Goal: Task Accomplishment & Management: Use online tool/utility

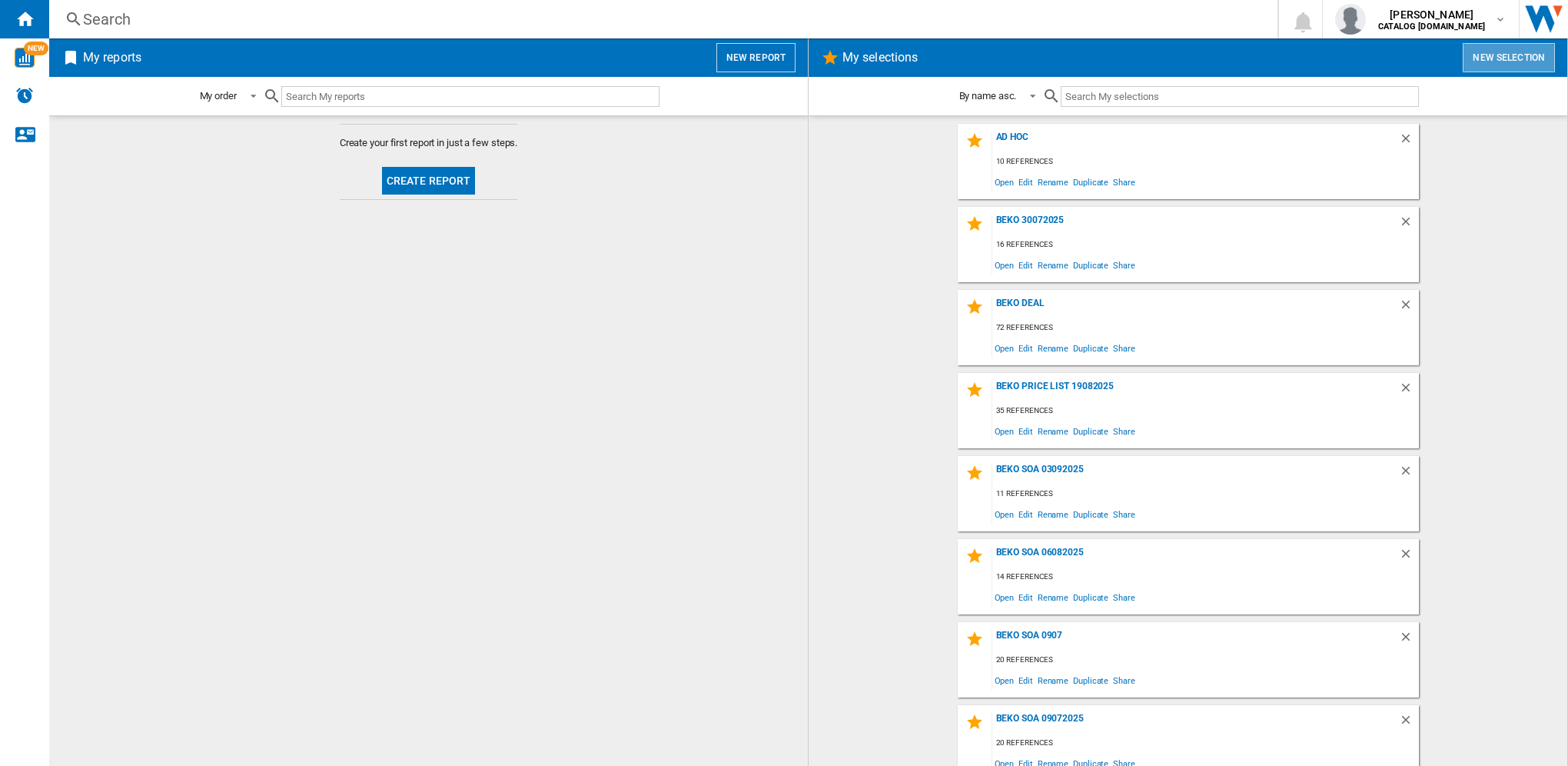
click at [1507, 50] on button "New selection" at bounding box center [1508, 58] width 93 height 29
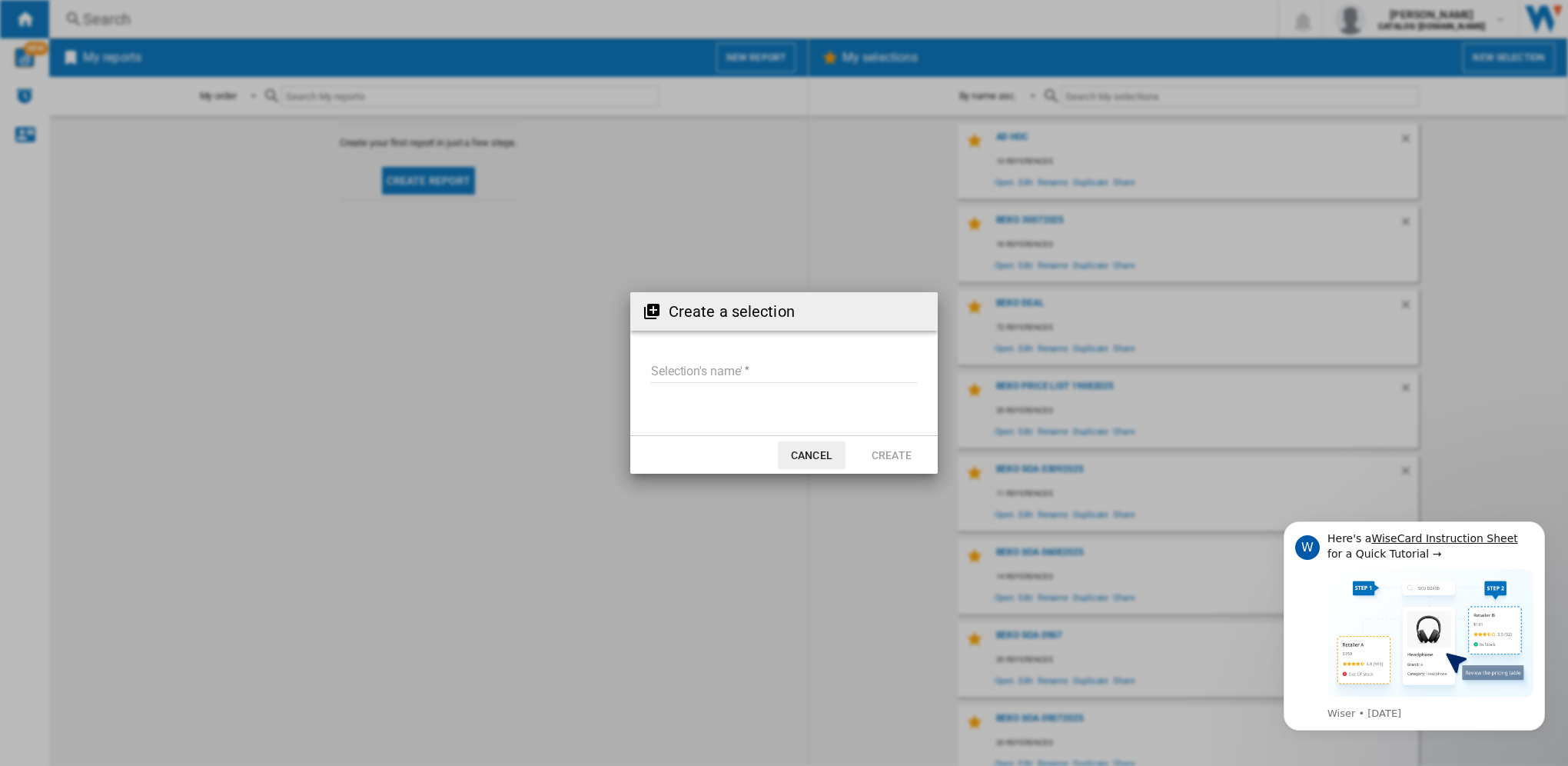
click at [723, 377] on input "Selection's name'" at bounding box center [784, 371] width 268 height 23
type input "**********"
click at [901, 450] on button "Create" at bounding box center [891, 455] width 68 height 28
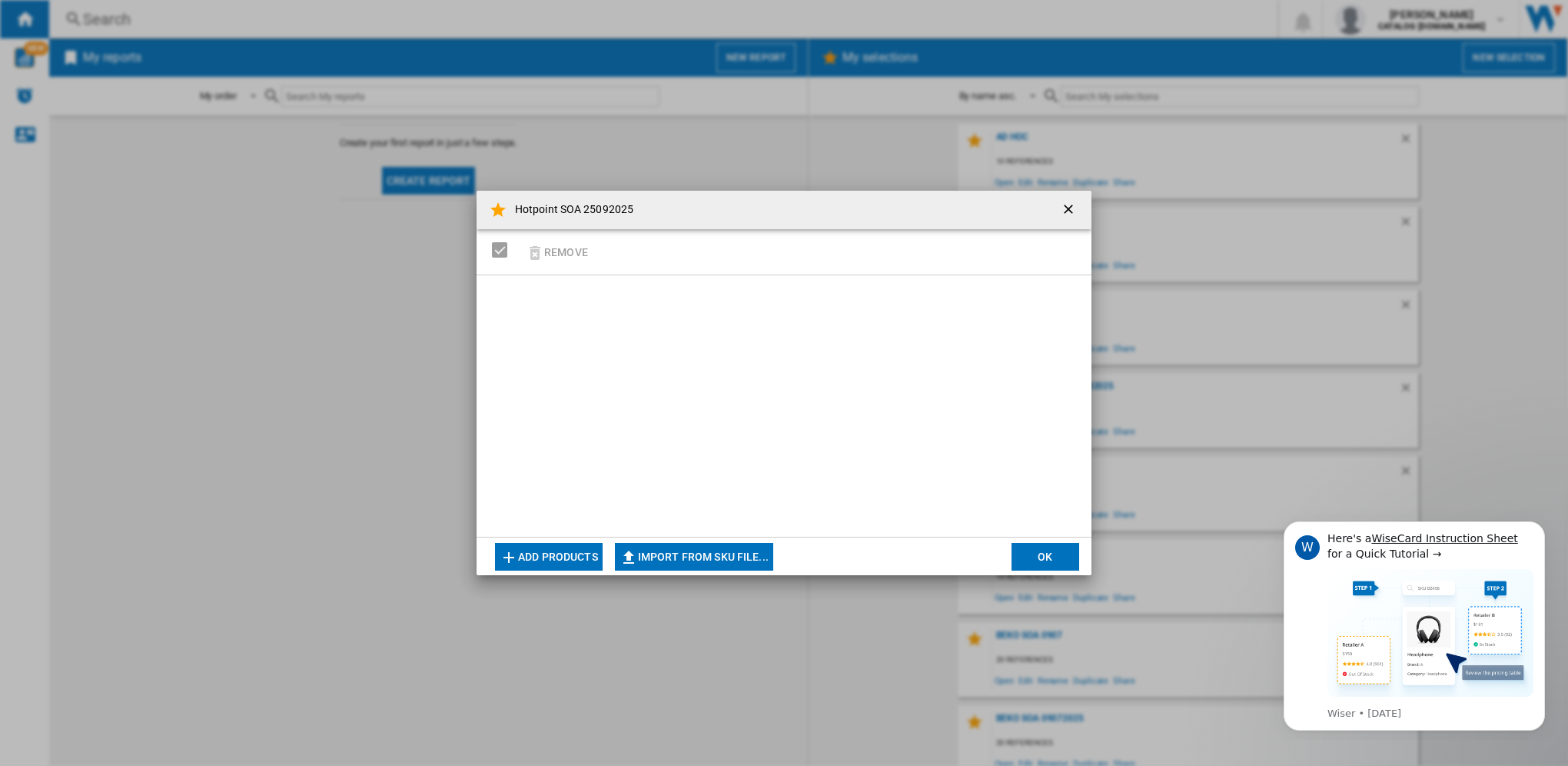
click at [679, 554] on button "Import from SKU file..." at bounding box center [693, 557] width 159 height 28
type input "**********"
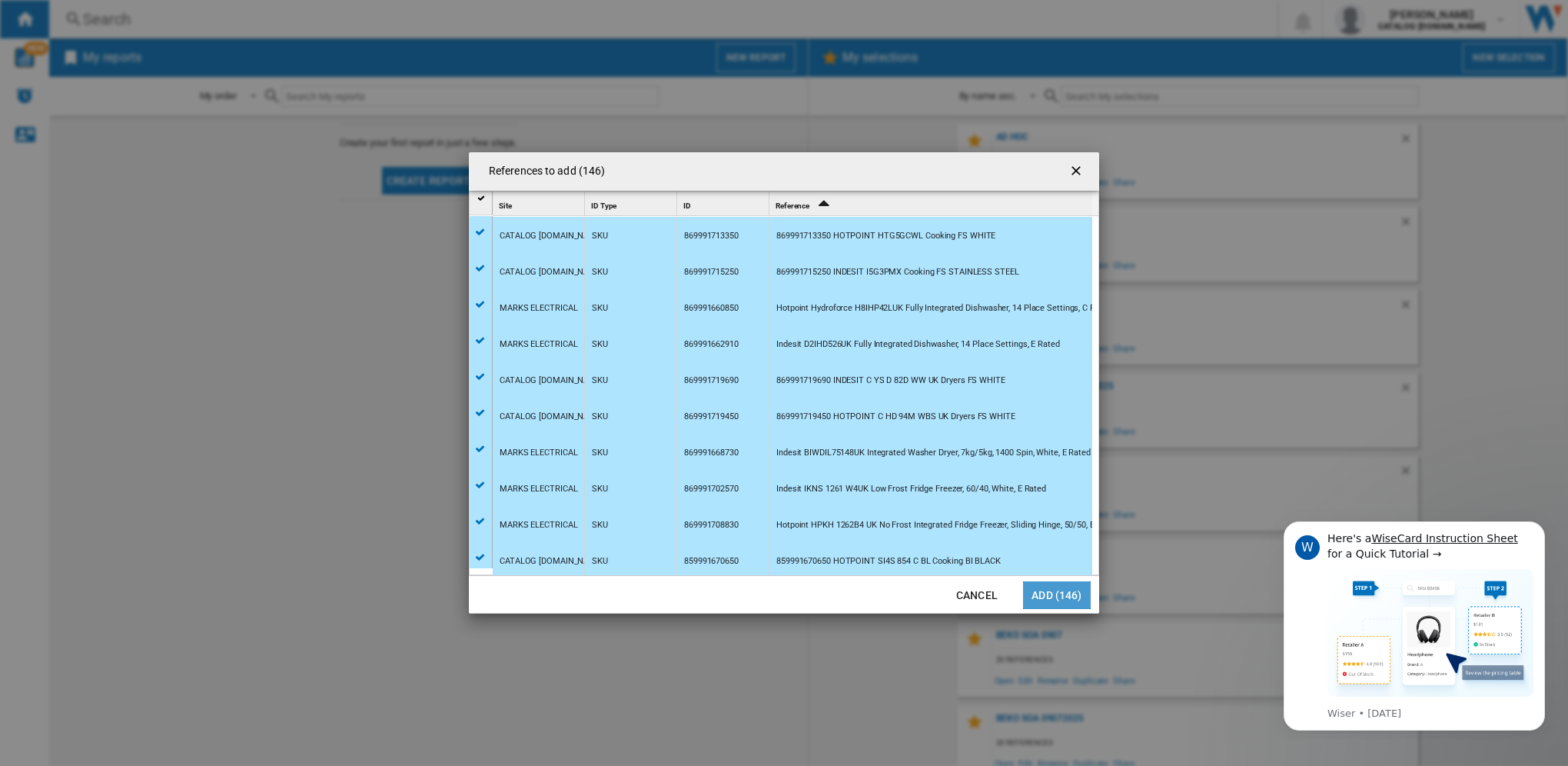
click at [1062, 593] on button "Add (146)" at bounding box center [1056, 595] width 68 height 28
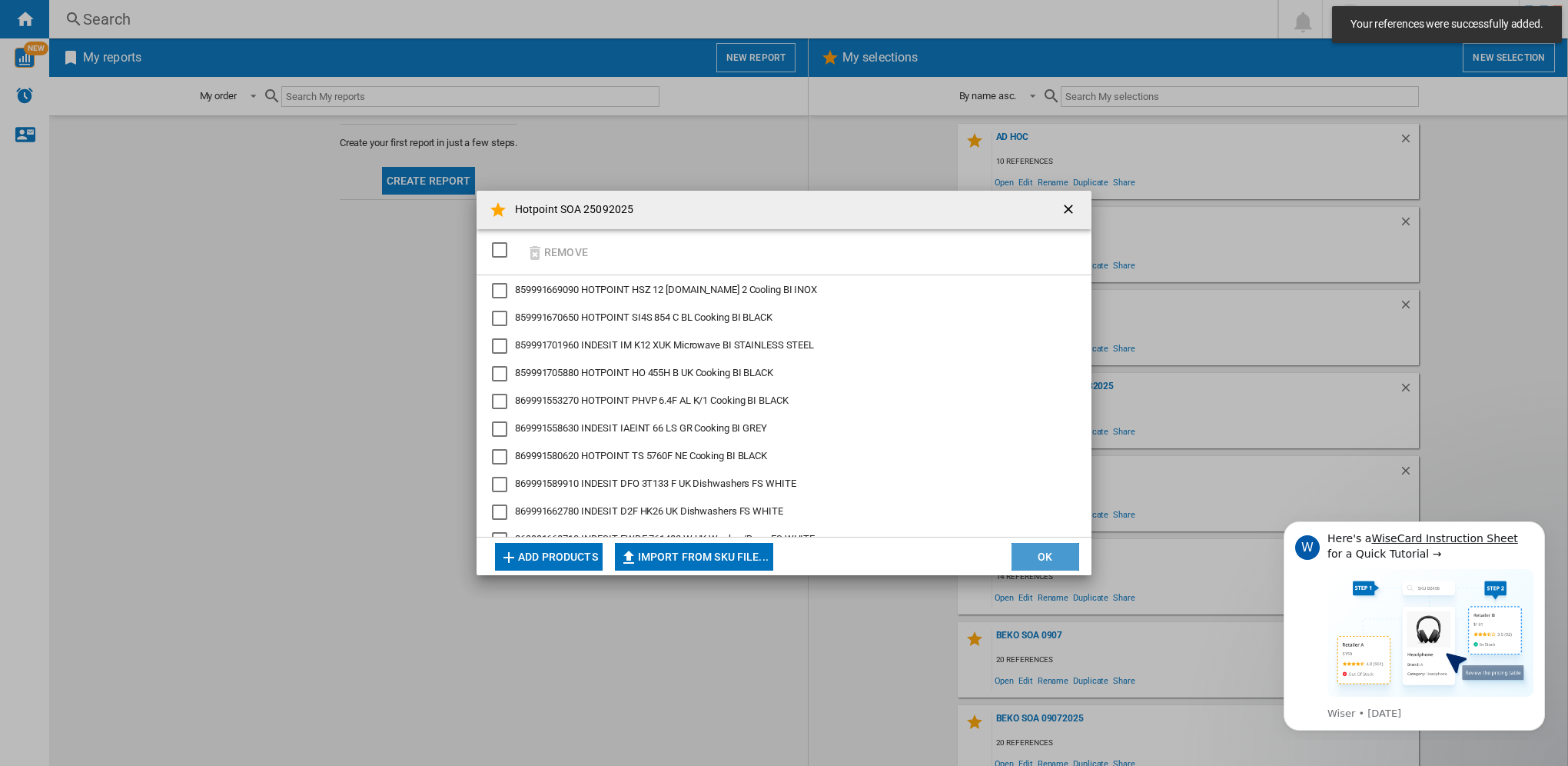
click at [1051, 553] on button "OK" at bounding box center [1045, 557] width 68 height 28
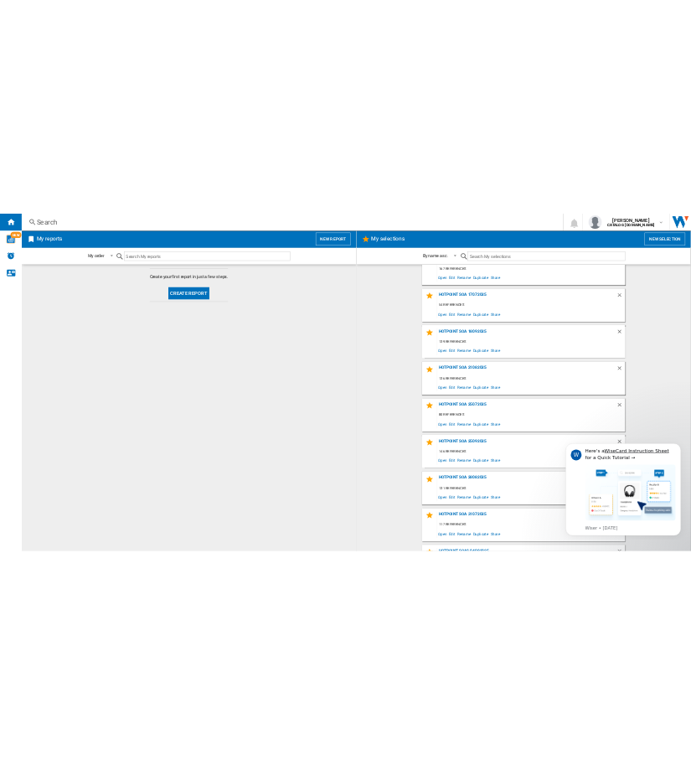
scroll to position [1735, 0]
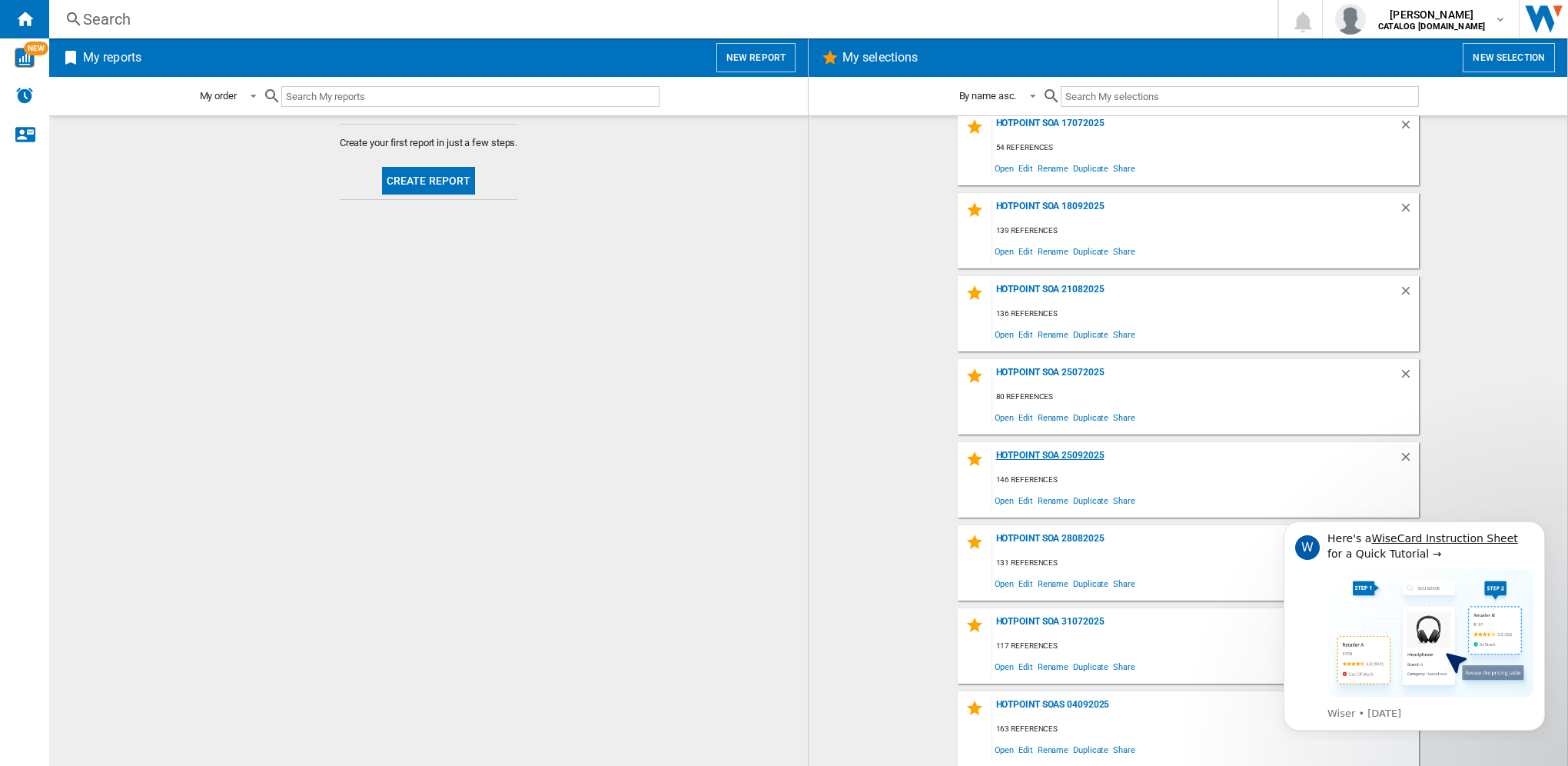
click at [1084, 452] on div "Hotpoint SOA 25092025" at bounding box center [1195, 460] width 406 height 21
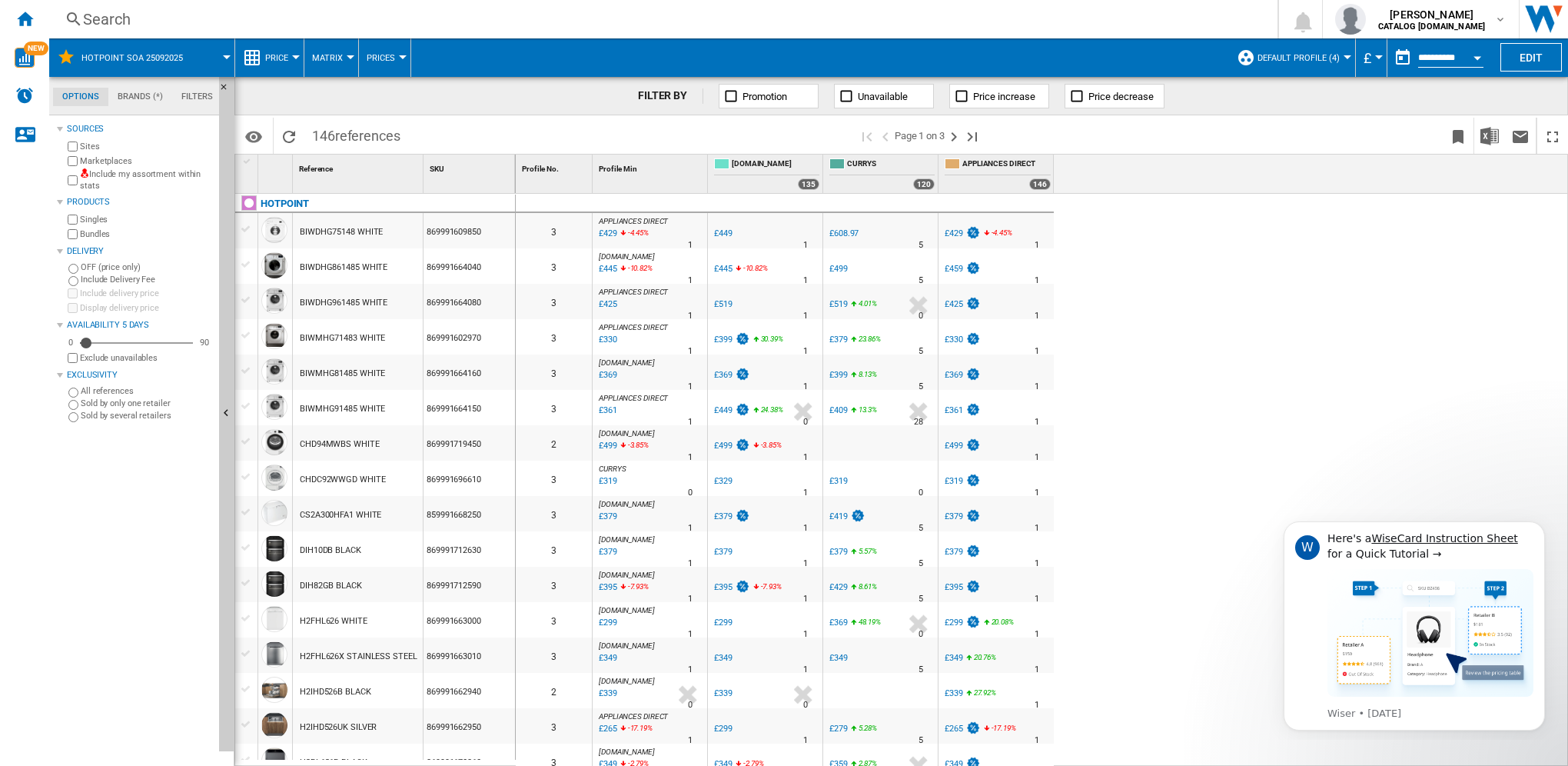
click at [1287, 53] on span "Default profile (4)" at bounding box center [1298, 58] width 83 height 10
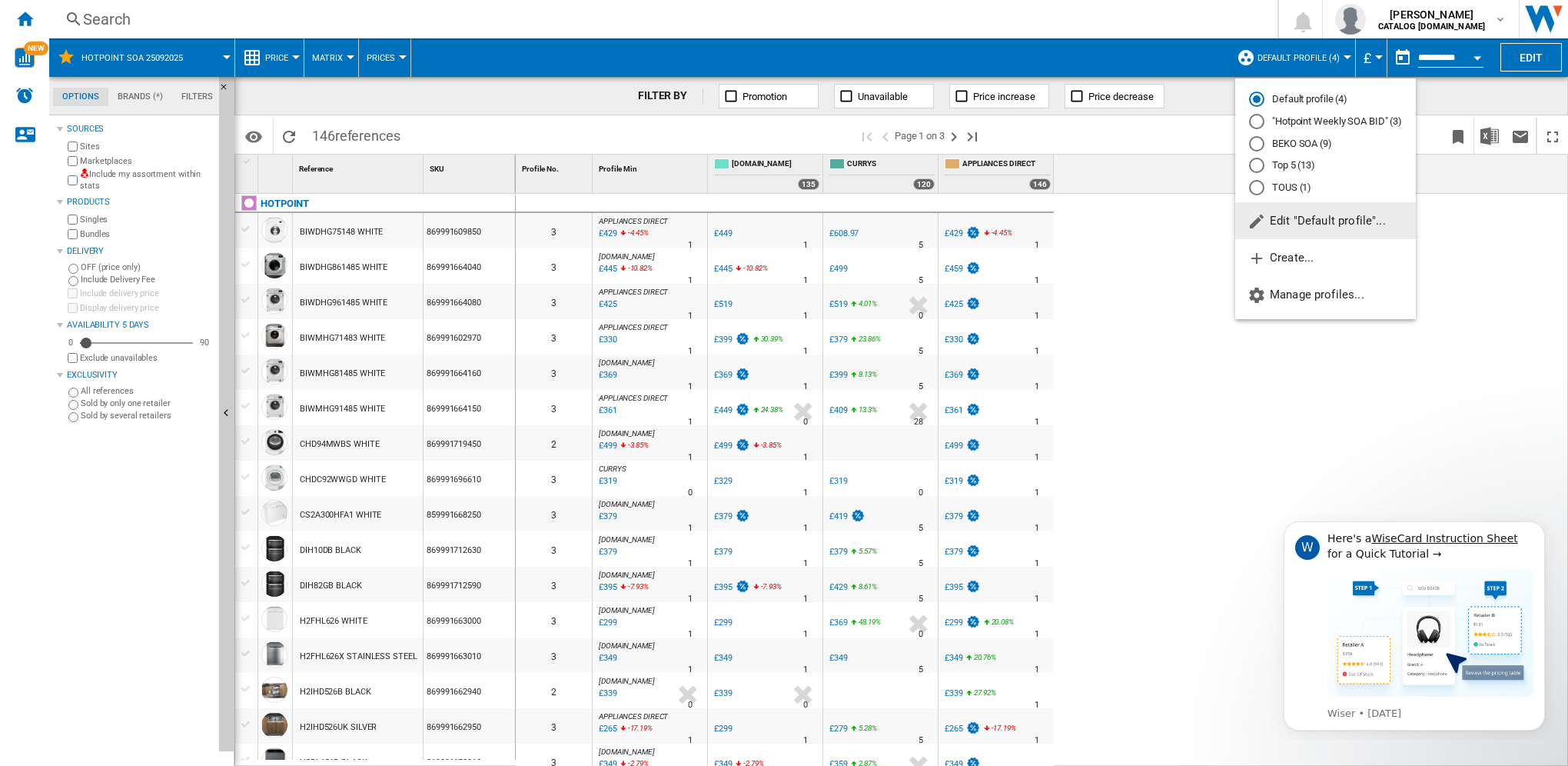
click at [1293, 118] on md-radio-button ""Hotpoint Weekly SOA BID" (3)" at bounding box center [1325, 122] width 153 height 15
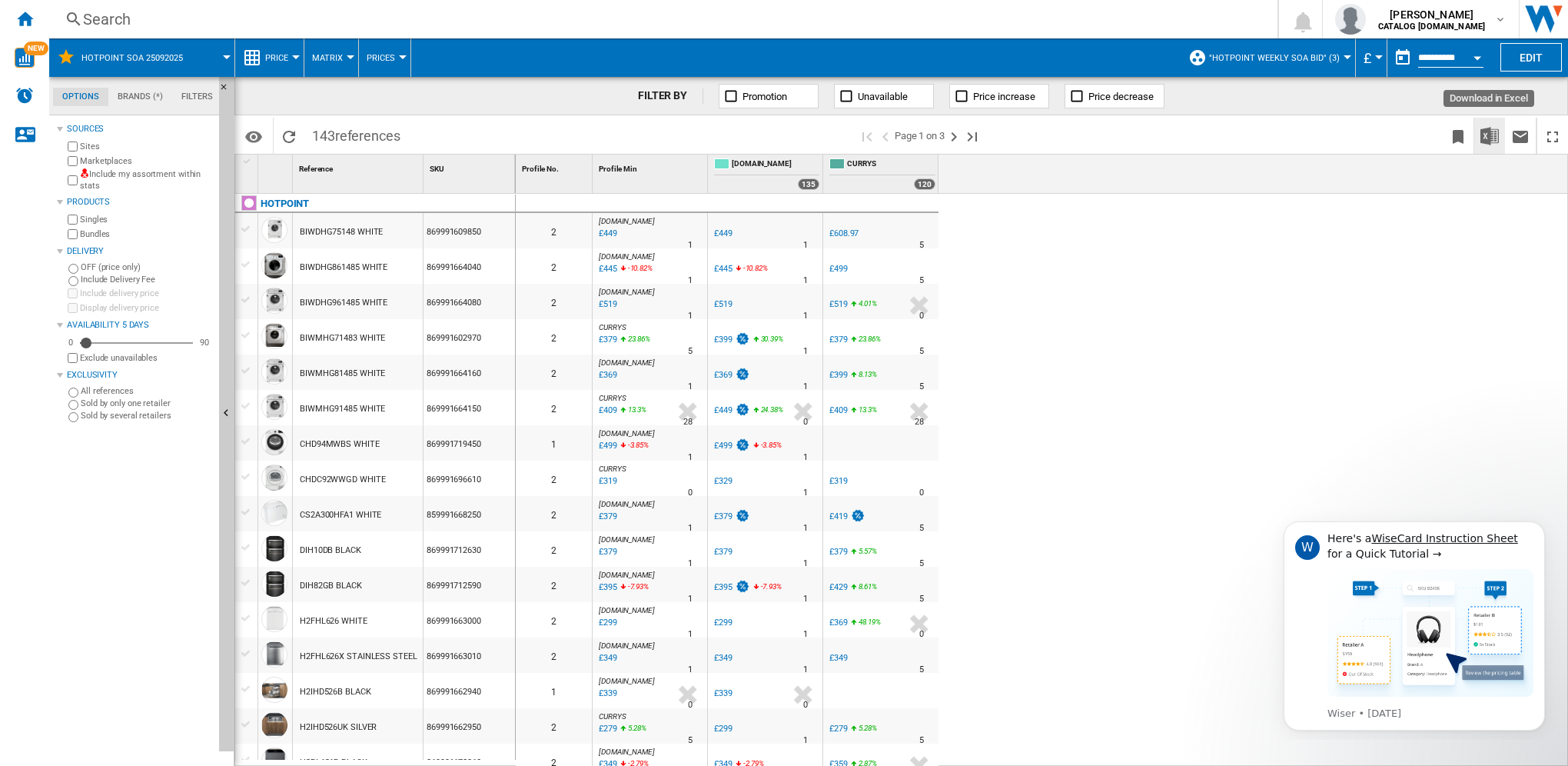
click at [1482, 135] on img "Download in Excel" at bounding box center [1489, 136] width 18 height 18
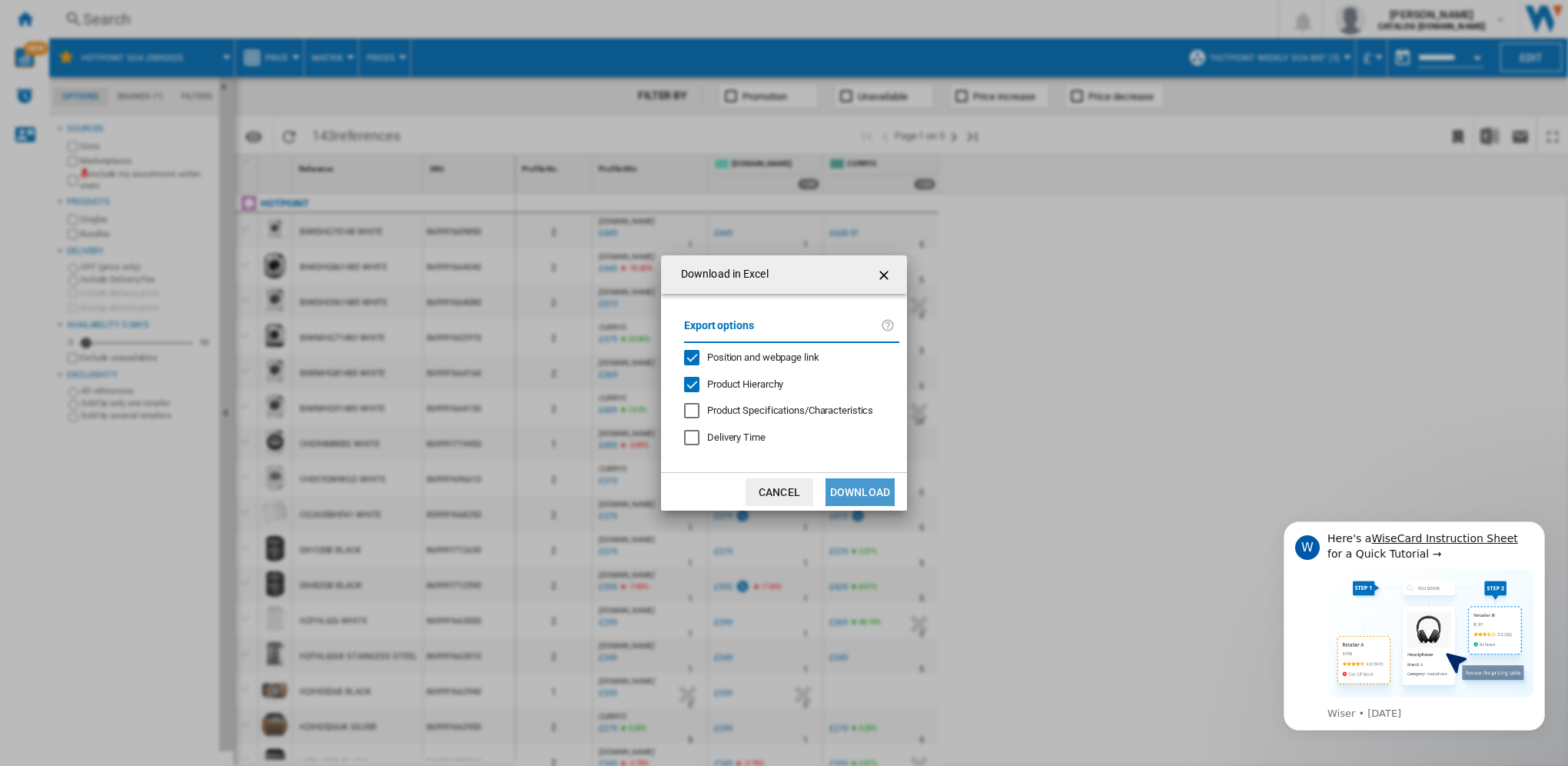
click at [861, 483] on button "Download" at bounding box center [859, 492] width 69 height 28
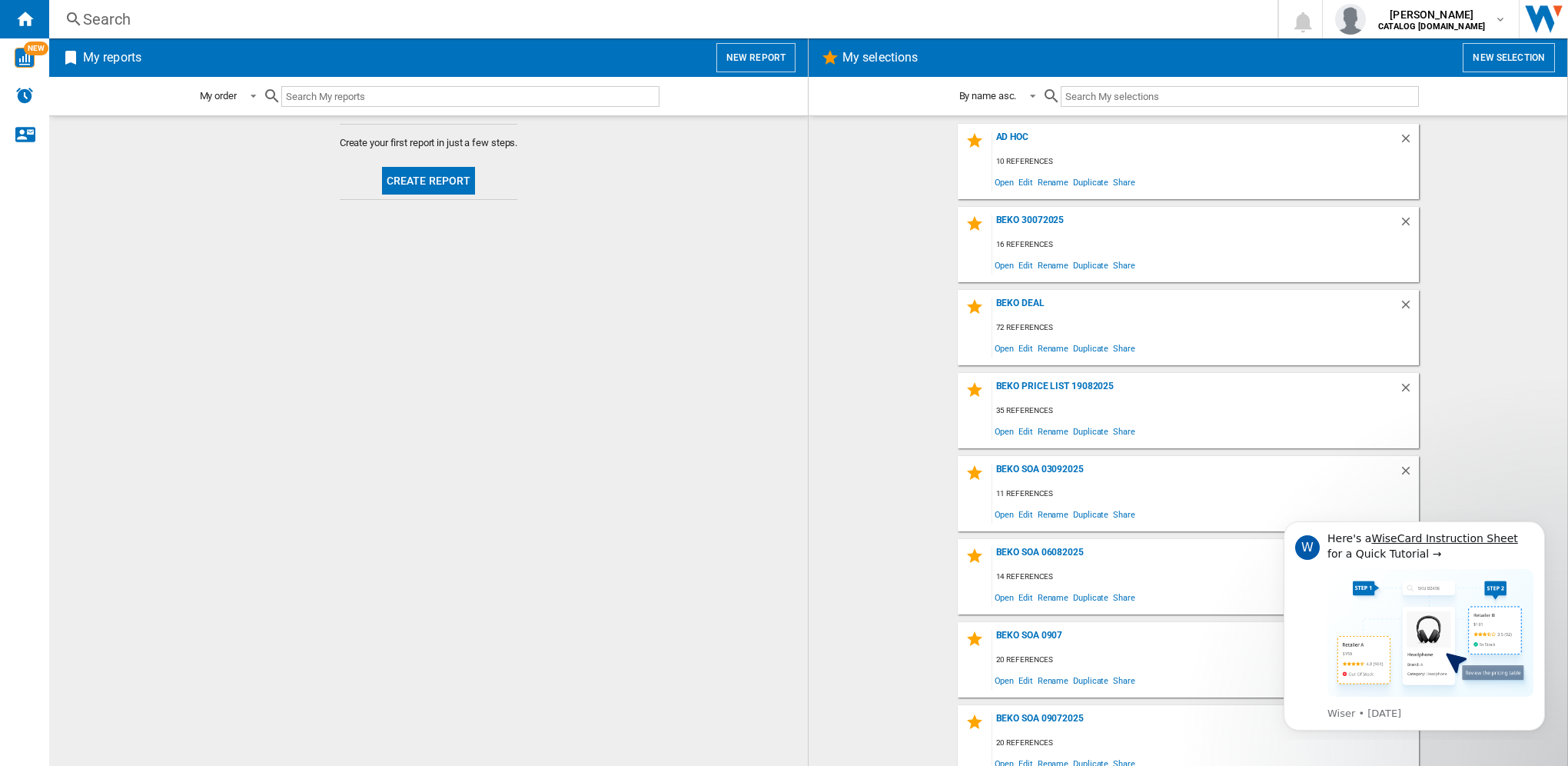
click at [300, 25] on div "Search" at bounding box center [660, 18] width 1154 height 21
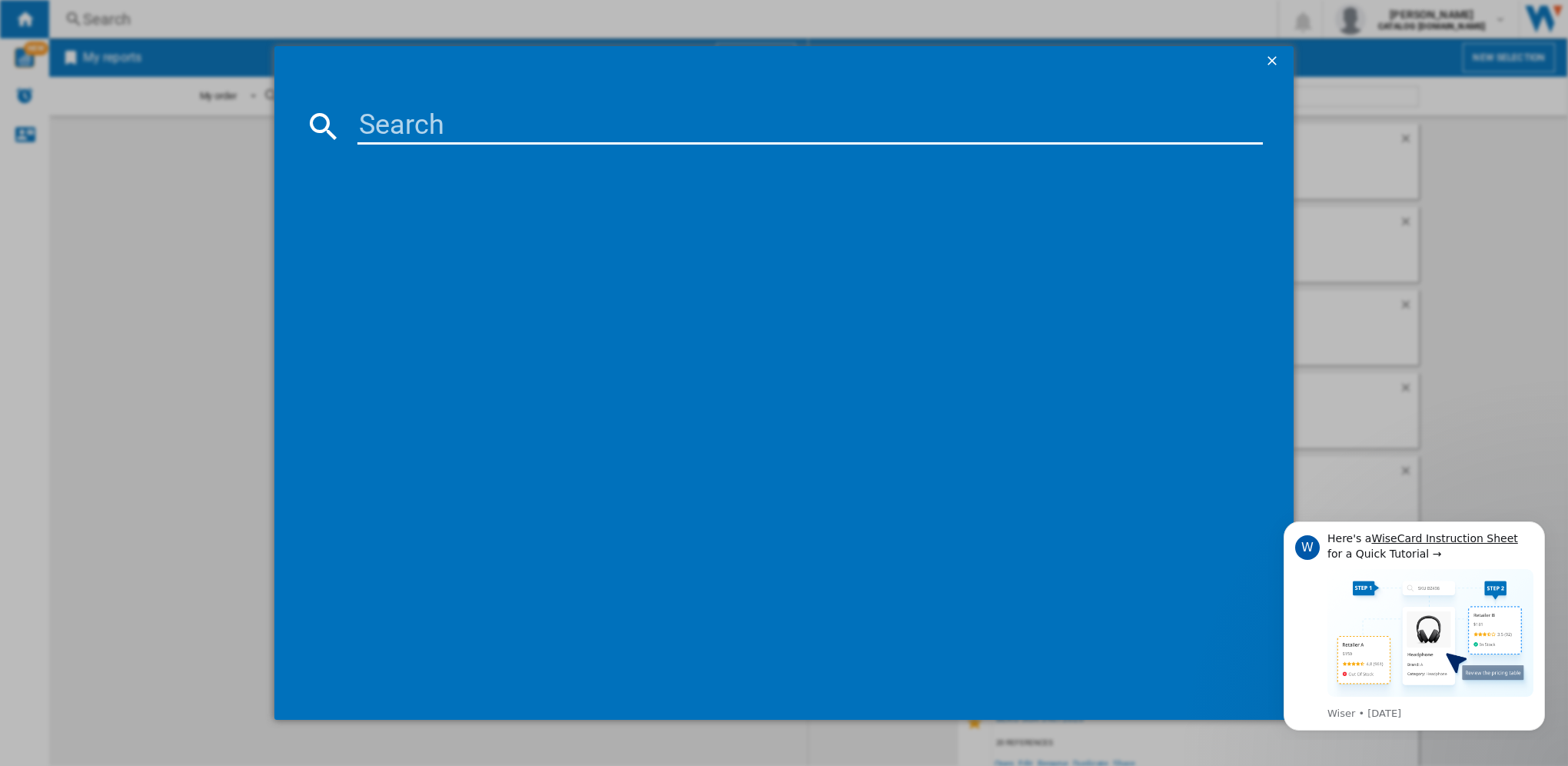
paste input "SI4S854CBL"
type input "SI4S854CBL"
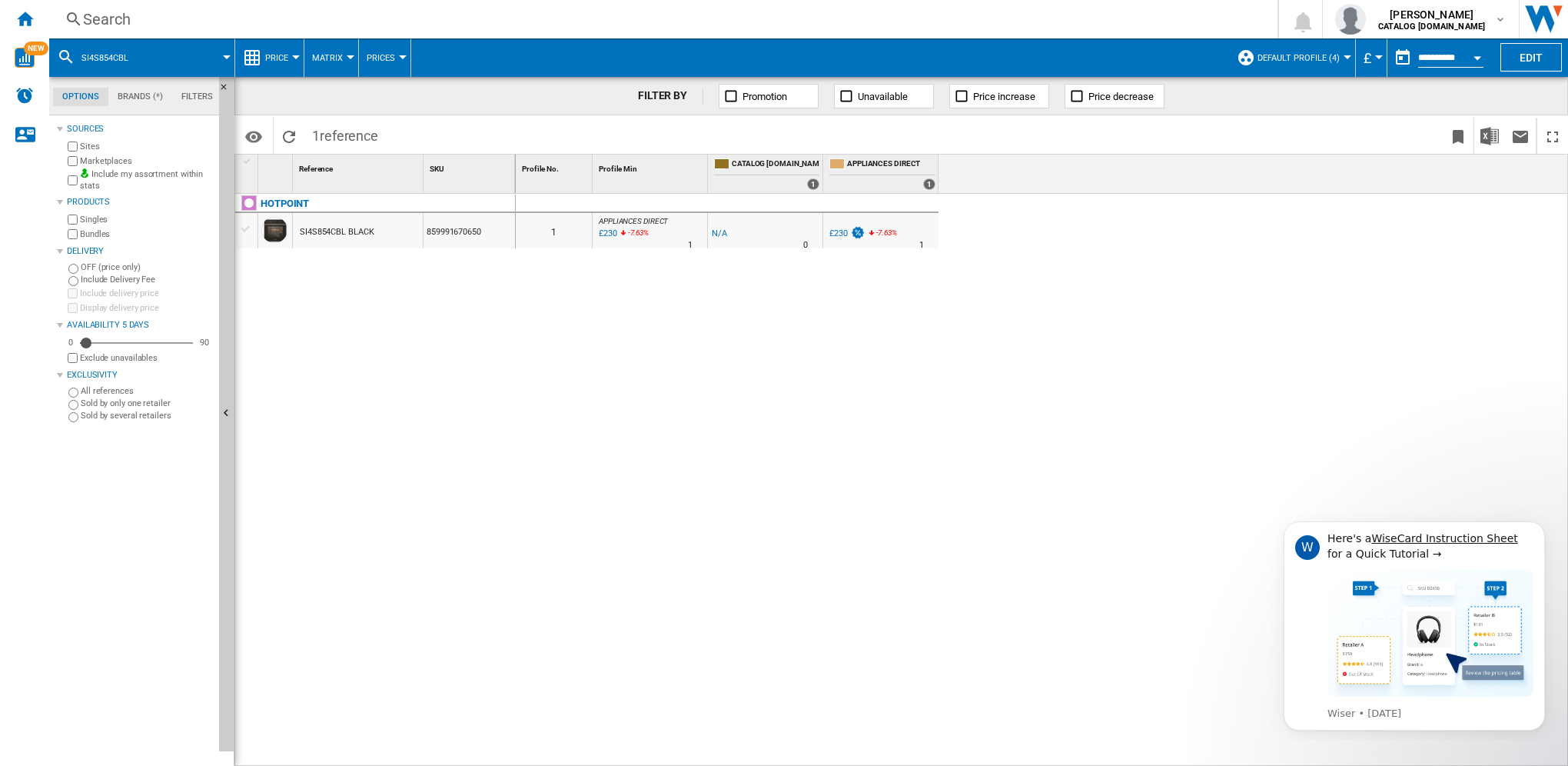
click at [94, 16] on div "Search" at bounding box center [660, 18] width 1154 height 21
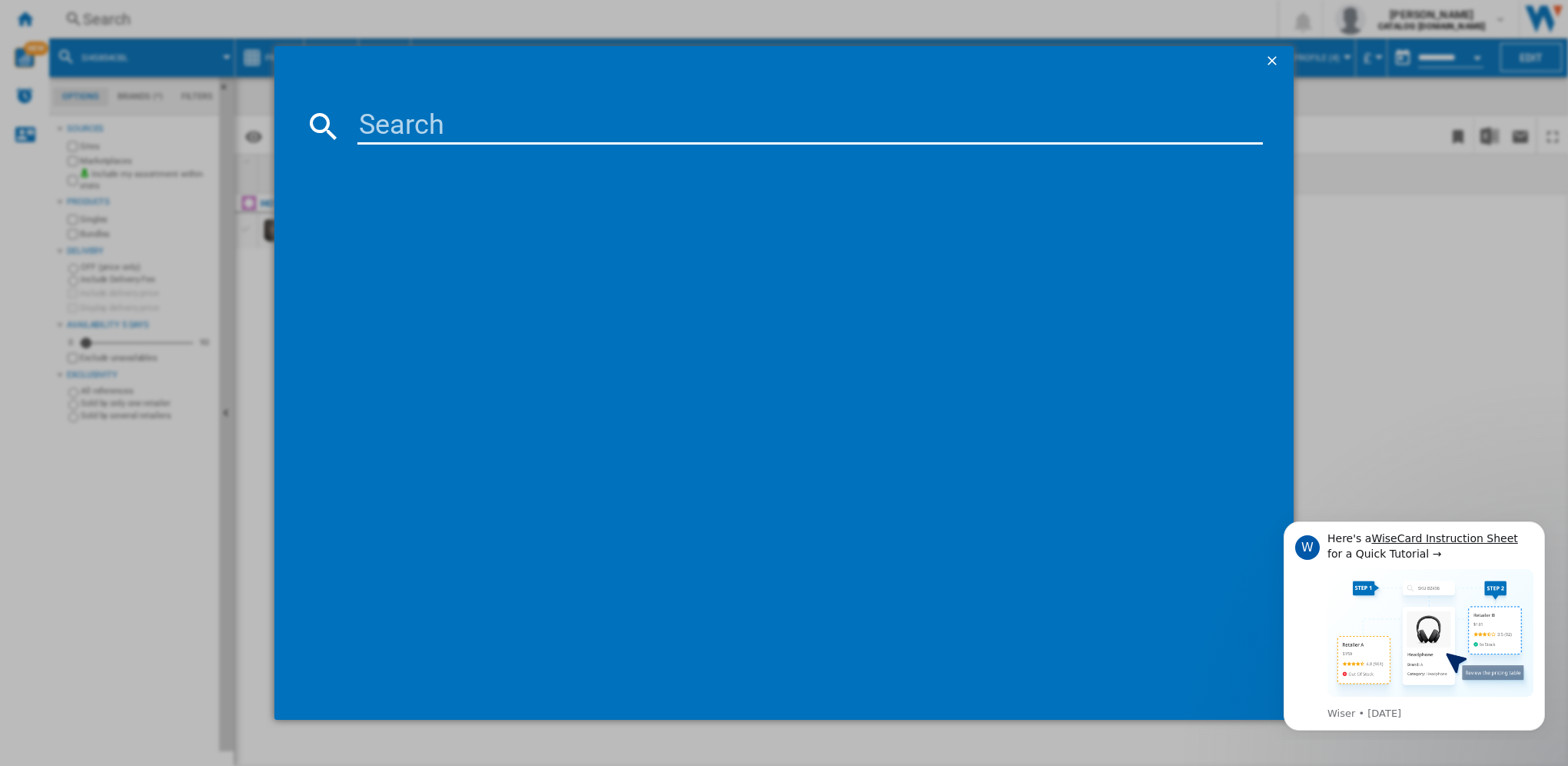
type input "NSWM946WUK"
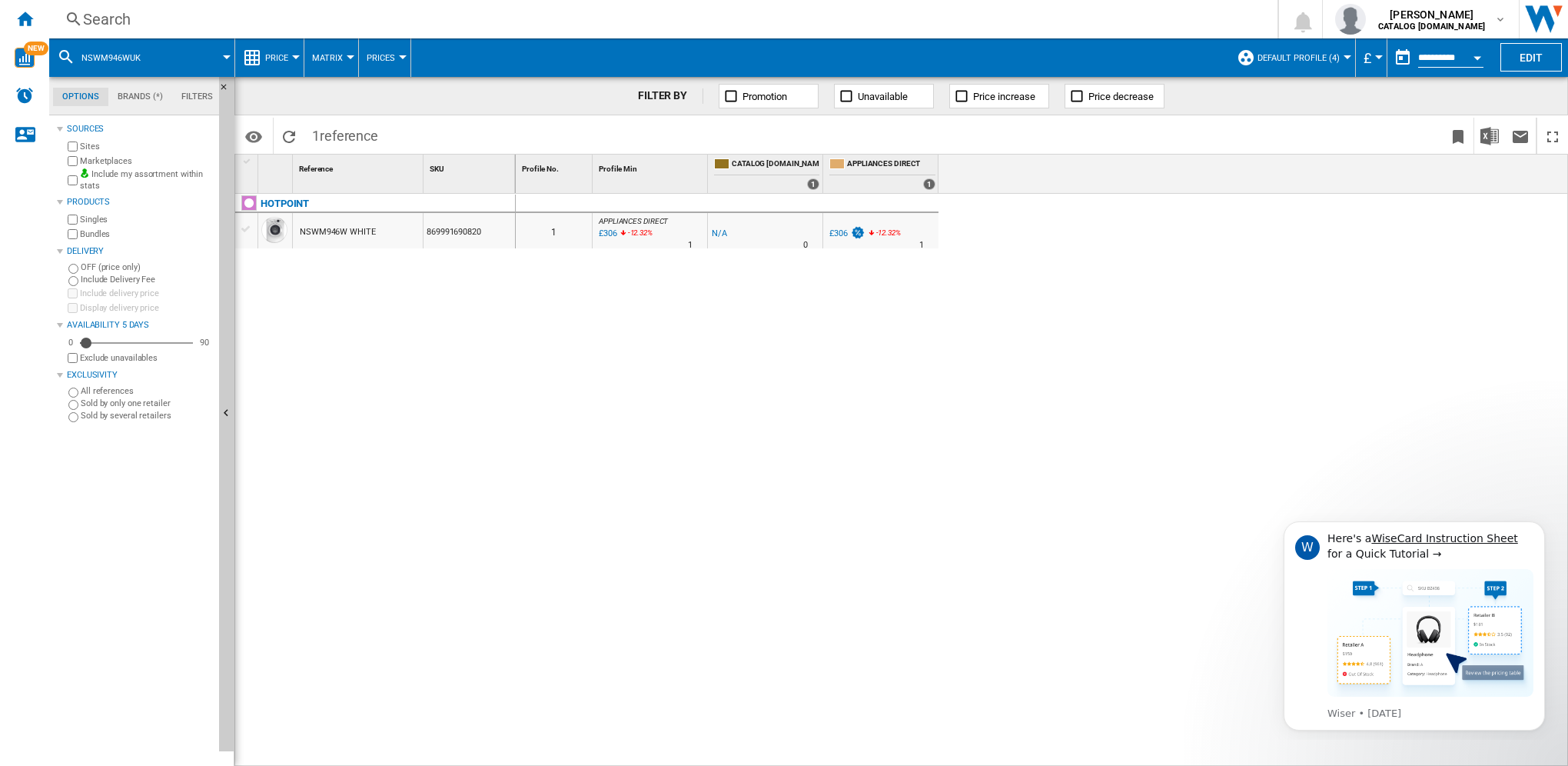
click at [112, 16] on div "Search" at bounding box center [660, 18] width 1154 height 21
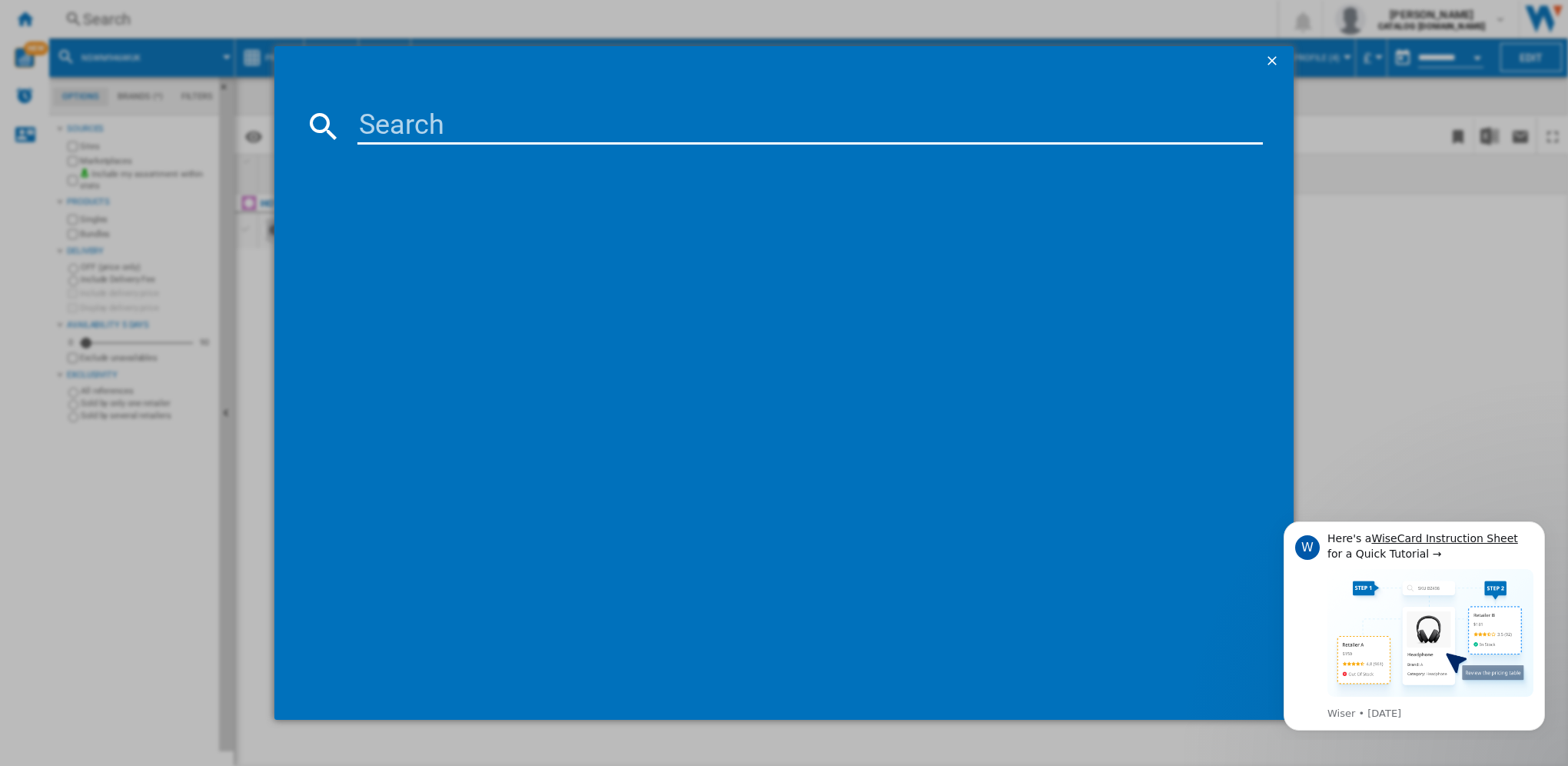
type input "IAEINT66LSGR"
